Goal: Task Accomplishment & Management: Manage account settings

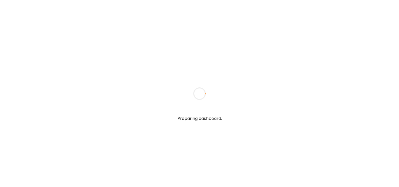
type textarea "**********"
type input "**********"
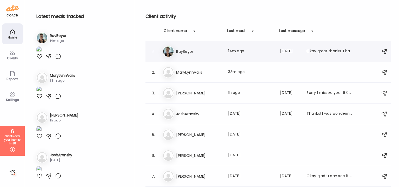
type input "**********"
click at [199, 56] on div "Ra RayBeyor Last meal: 14m ago Last message: [DATE] Okay great thanks. I had a …" at bounding box center [269, 51] width 212 height 11
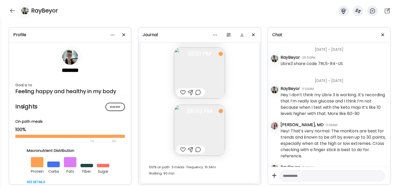
scroll to position [343, 0]
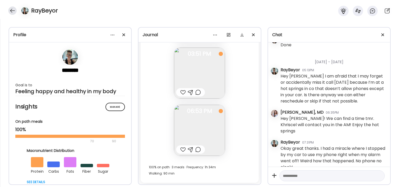
click at [11, 10] on div at bounding box center [12, 10] width 8 height 8
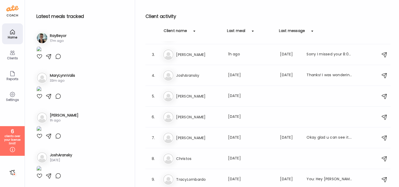
scroll to position [0, 0]
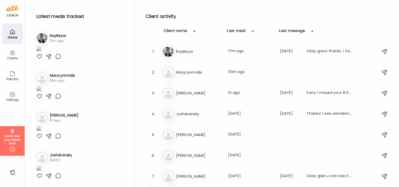
click at [14, 170] on div at bounding box center [12, 172] width 8 height 8
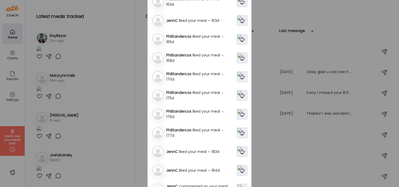
scroll to position [453, 0]
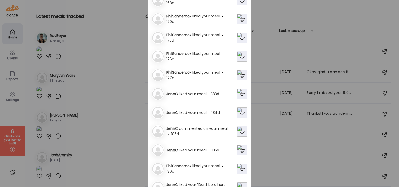
click at [239, 96] on img at bounding box center [242, 94] width 10 height 10
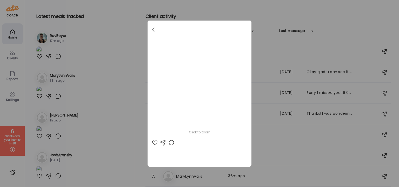
scroll to position [0, 0]
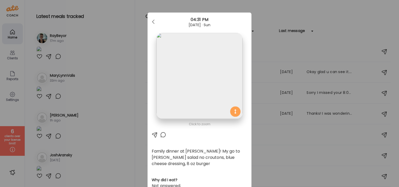
click at [212, 86] on img at bounding box center [199, 76] width 86 height 86
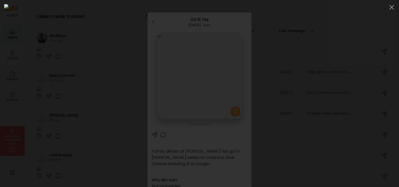
click at [212, 86] on img at bounding box center [199, 93] width 390 height 178
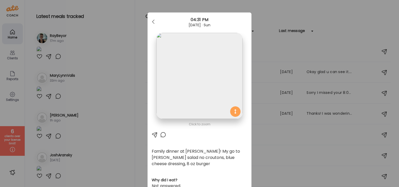
click at [199, 19] on div "04:31 PM" at bounding box center [199, 20] width 104 height 6
click at [231, 110] on div at bounding box center [199, 76] width 86 height 86
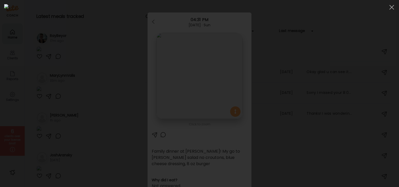
click at [237, 98] on img at bounding box center [199, 93] width 390 height 178
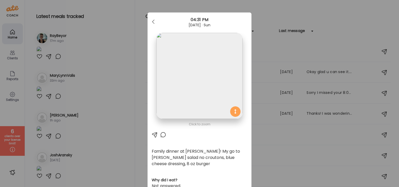
click at [346, 26] on div "Ate Coach Dashboard Wahoo! It’s official Take a moment to set up your Coach Pro…" at bounding box center [199, 93] width 399 height 187
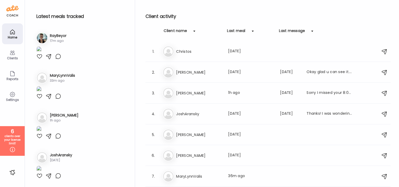
click at [13, 69] on div "Reports" at bounding box center [12, 75] width 21 height 21
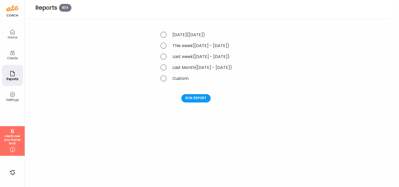
click at [16, 54] on div "Clients" at bounding box center [12, 54] width 21 height 21
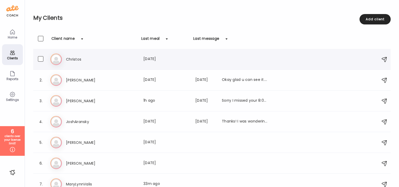
scroll to position [48, 0]
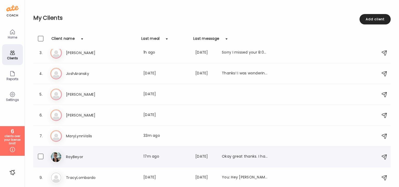
click at [112, 150] on div "8. Ra RayBeyor Last meal: 17m ago Last message: [DATE] Okay great thanks. I had…" at bounding box center [211, 156] width 357 height 21
click at [111, 71] on h3 "JoshAransky" at bounding box center [89, 73] width 46 height 6
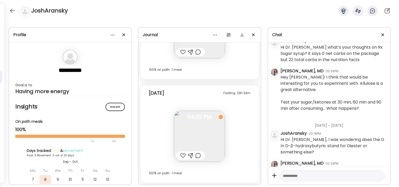
scroll to position [559, 0]
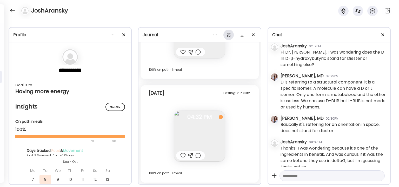
click at [227, 39] on div at bounding box center [228, 35] width 10 height 10
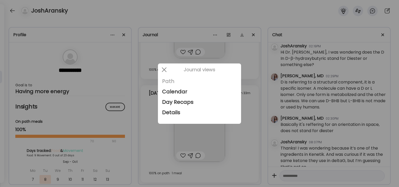
click at [177, 81] on div "Path" at bounding box center [199, 81] width 75 height 10
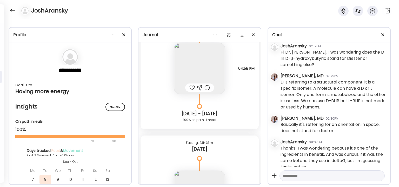
scroll to position [2524, 0]
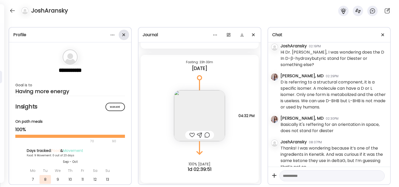
click at [126, 33] on div at bounding box center [124, 35] width 10 height 10
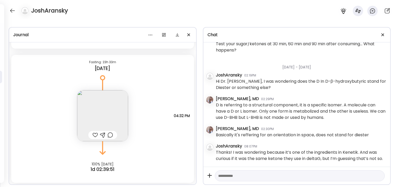
scroll to position [471, 0]
click at [384, 33] on span at bounding box center [382, 34] width 3 height 3
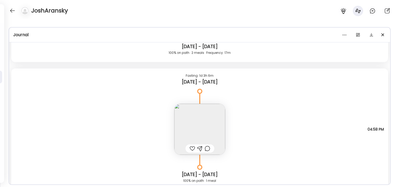
scroll to position [2382, 0]
click at [359, 35] on div at bounding box center [358, 35] width 10 height 10
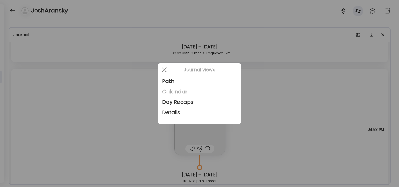
click at [205, 92] on div "Calendar" at bounding box center [199, 91] width 75 height 10
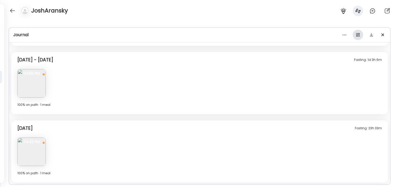
click at [357, 34] on div at bounding box center [358, 35] width 10 height 10
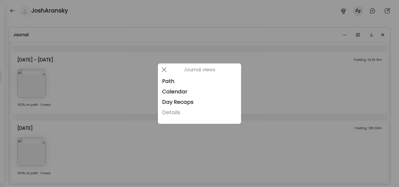
click at [192, 109] on div "Details" at bounding box center [199, 112] width 75 height 10
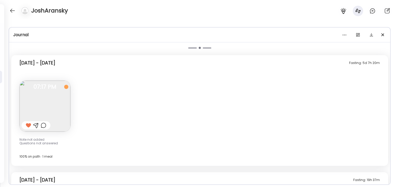
scroll to position [994, 0]
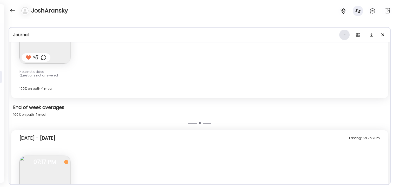
click at [347, 36] on div at bounding box center [344, 35] width 10 height 10
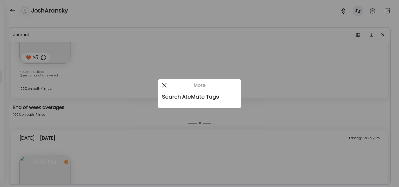
click at [162, 83] on span at bounding box center [164, 85] width 5 height 5
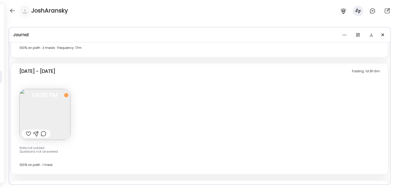
scroll to position [1754, 0]
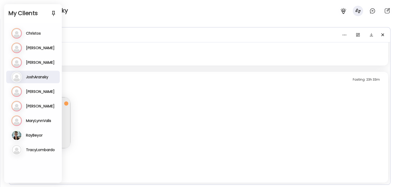
click at [41, 138] on div "Ra RayBeyor Last meal: 17m ago Last message: [DATE] Okay great thanks. I had a …" at bounding box center [33, 135] width 44 height 10
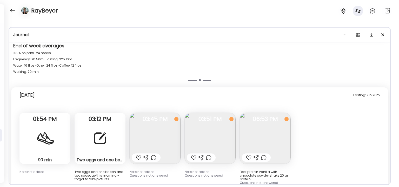
scroll to position [7317, 0]
